Goal: Information Seeking & Learning: Learn about a topic

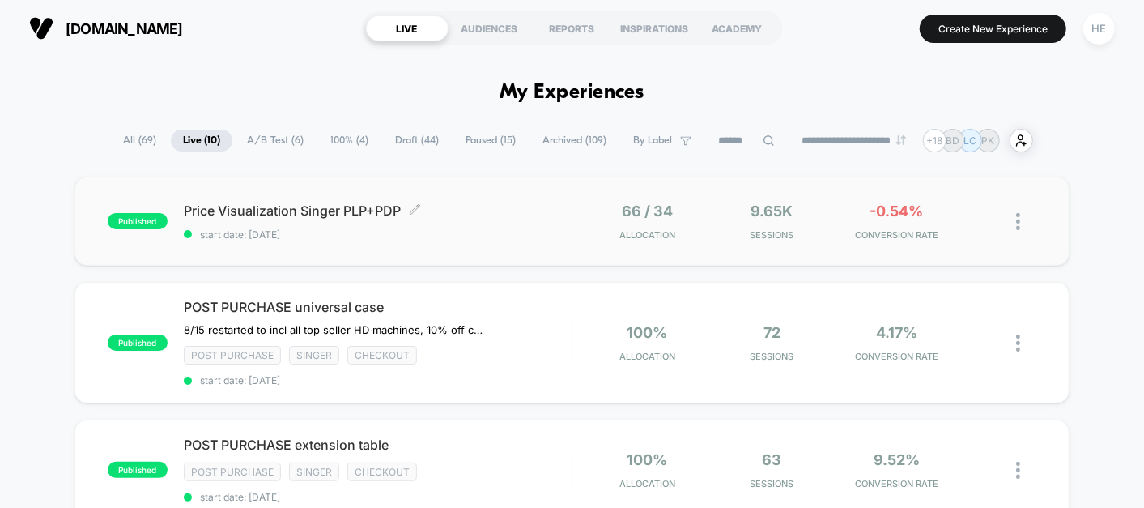
click at [490, 215] on span "Price Visualization Singer PLP+PDP Click to edit experience details" at bounding box center [378, 210] width 388 height 16
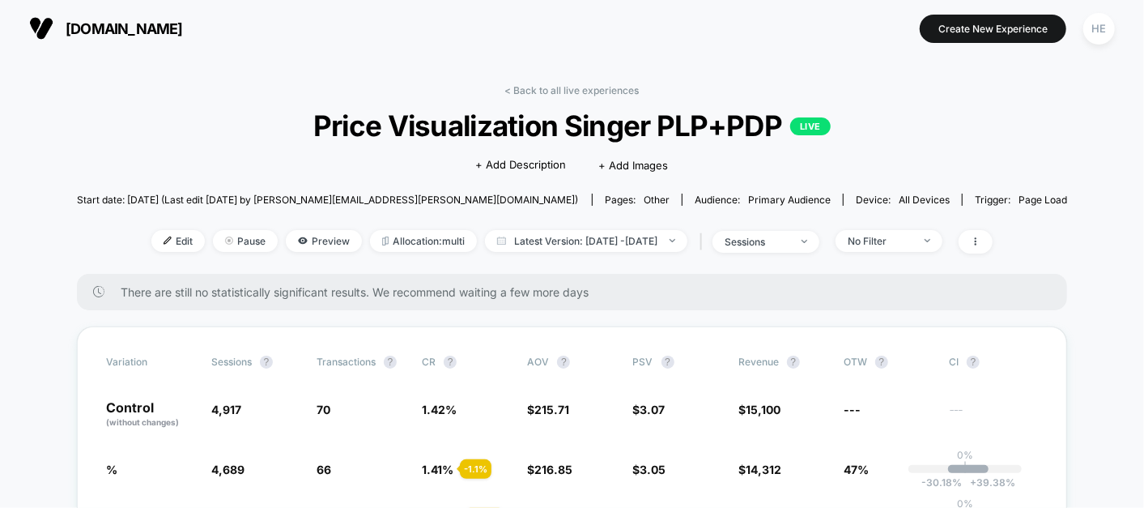
click at [582, 90] on link "< Back to all live experiences" at bounding box center [572, 90] width 134 height 12
